Goal: Navigation & Orientation: Find specific page/section

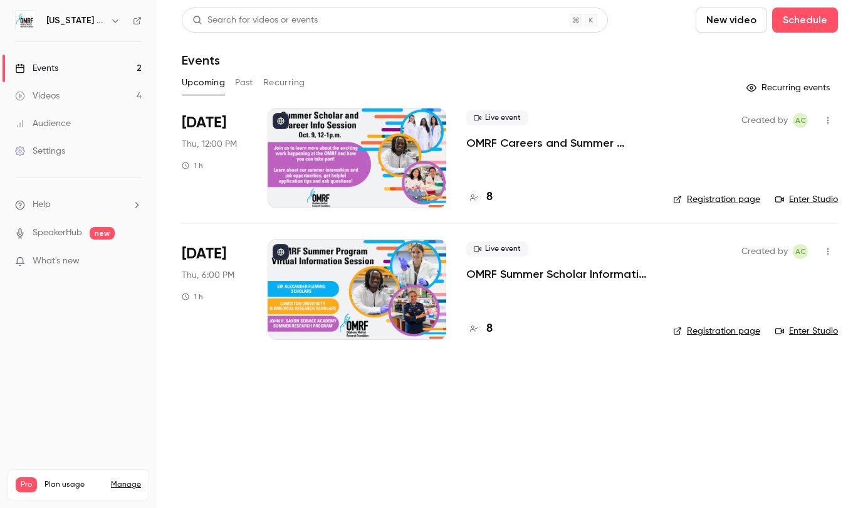
click at [479, 201] on div at bounding box center [473, 197] width 15 height 15
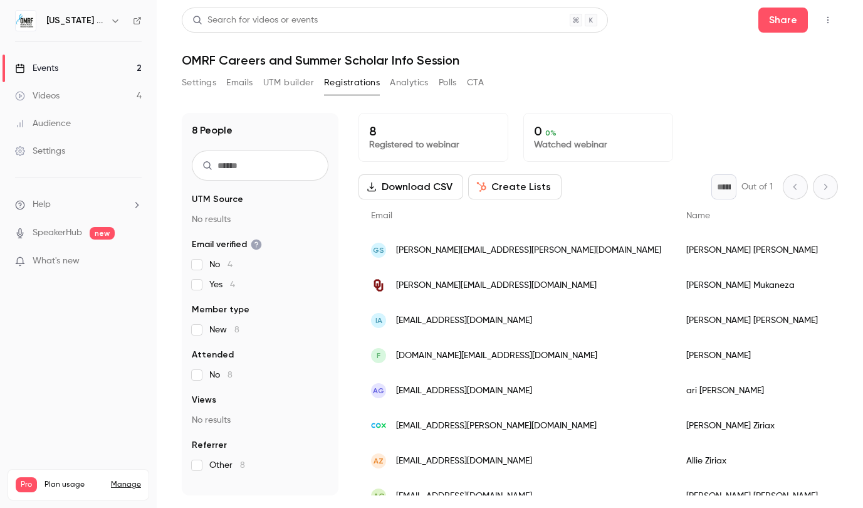
click at [83, 72] on link "Events 2" at bounding box center [78, 69] width 157 height 28
